Goal: Find specific page/section: Find specific page/section

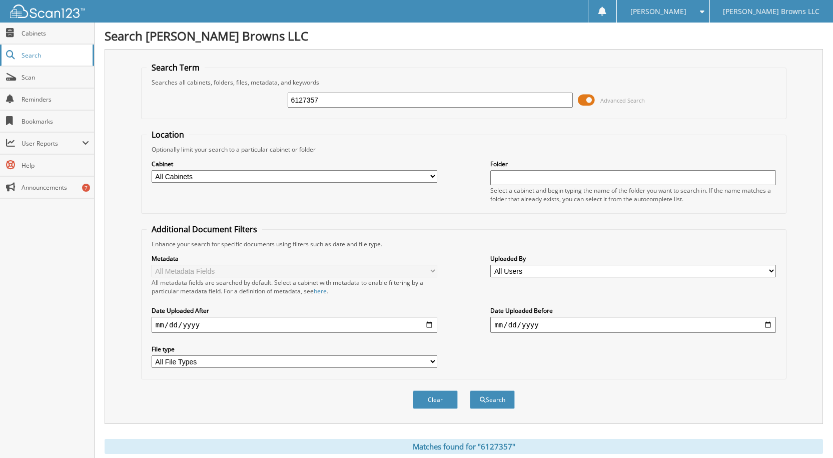
click at [46, 56] on span "Search" at bounding box center [55, 55] width 66 height 9
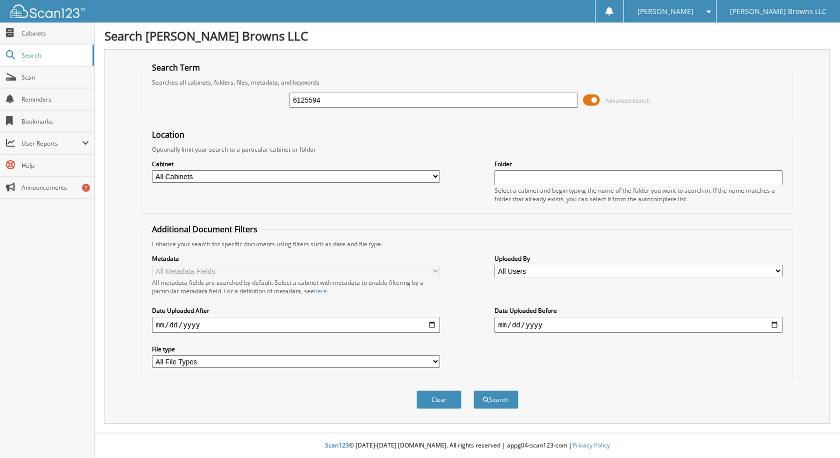
type input "6125594"
click at [474, 390] on button "Search" at bounding box center [496, 399] width 45 height 19
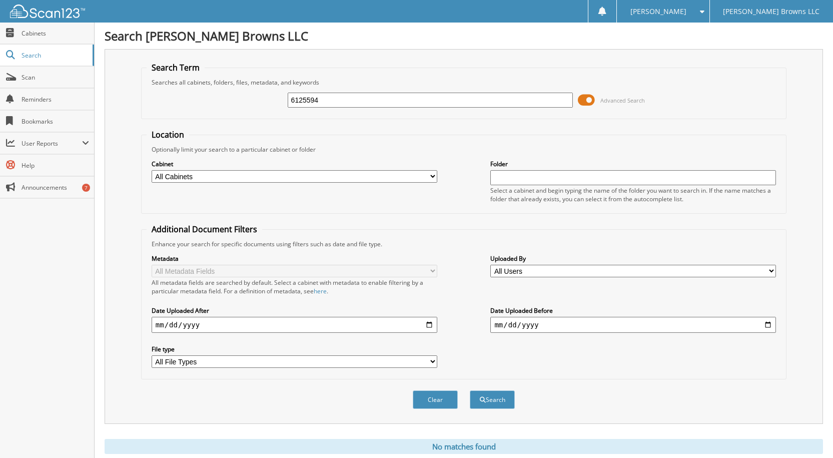
click at [443, 106] on input "6125594" at bounding box center [431, 100] width 286 height 15
click at [426, 174] on select "All Cabinets FREIGHT INVOICES INSPECT MAINTENANCE AGREEMENTS SERVICE RO SHUTTLE…" at bounding box center [295, 176] width 286 height 13
click at [152, 170] on select "All Cabinets FREIGHT INVOICES INSPECT MAINTENANCE AGREEMENTS SERVICE RO SHUTTLE…" at bounding box center [295, 176] width 286 height 13
click at [563, 145] on div "Optionally limit your search to a particular cabinet or folder" at bounding box center [464, 149] width 634 height 9
click at [536, 179] on input "text" at bounding box center [633, 177] width 286 height 15
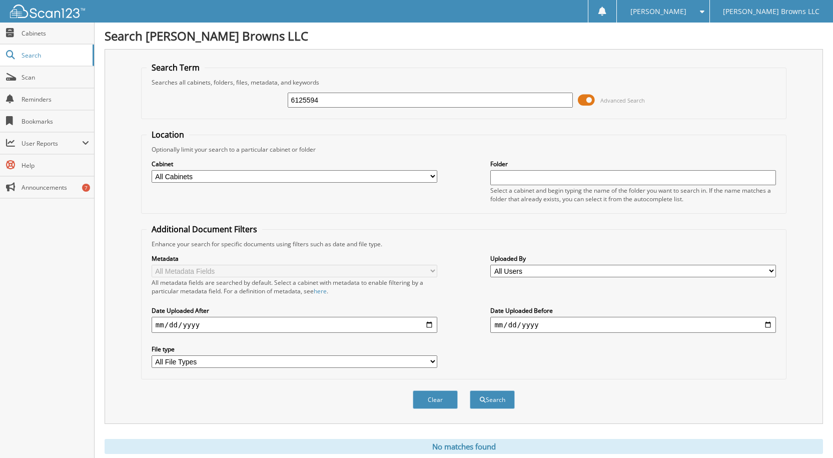
click at [536, 139] on fieldset "Location Optionally limit your search to a particular cabinet or folder Cabinet…" at bounding box center [463, 171] width 645 height 85
click at [477, 394] on button "Search" at bounding box center [492, 399] width 45 height 19
